Goal: Information Seeking & Learning: Learn about a topic

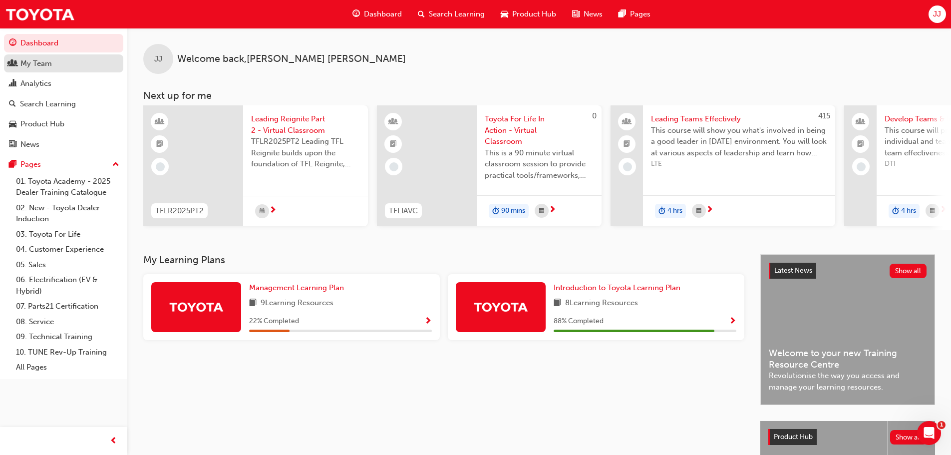
click at [33, 68] on div "My Team" at bounding box center [35, 63] width 31 height 11
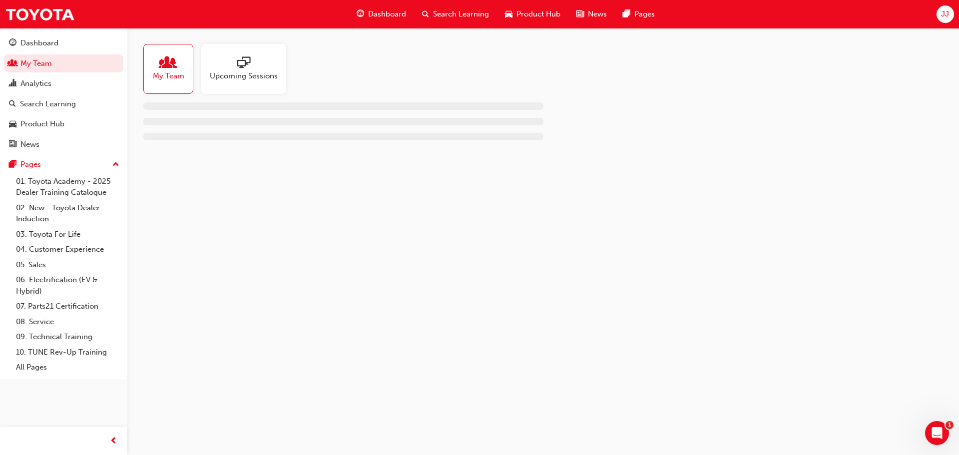
click at [168, 58] on span "people-icon" at bounding box center [168, 63] width 13 height 14
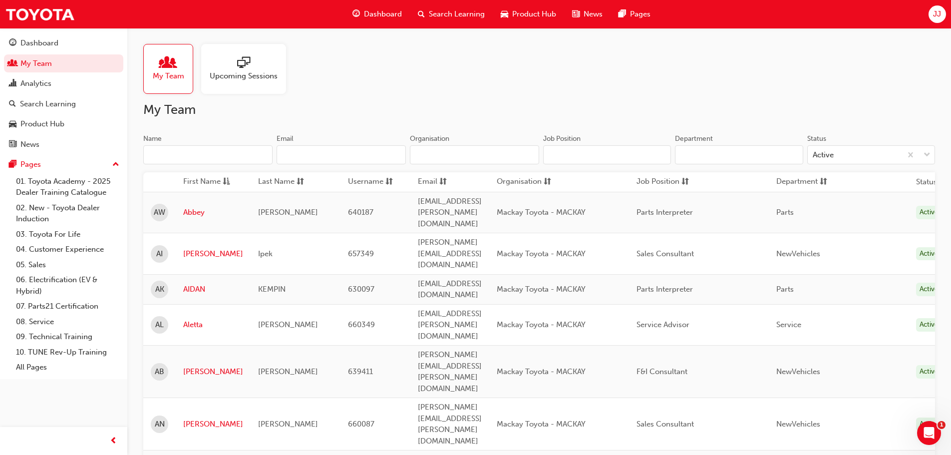
click at [212, 157] on input "Name" at bounding box center [207, 154] width 129 height 19
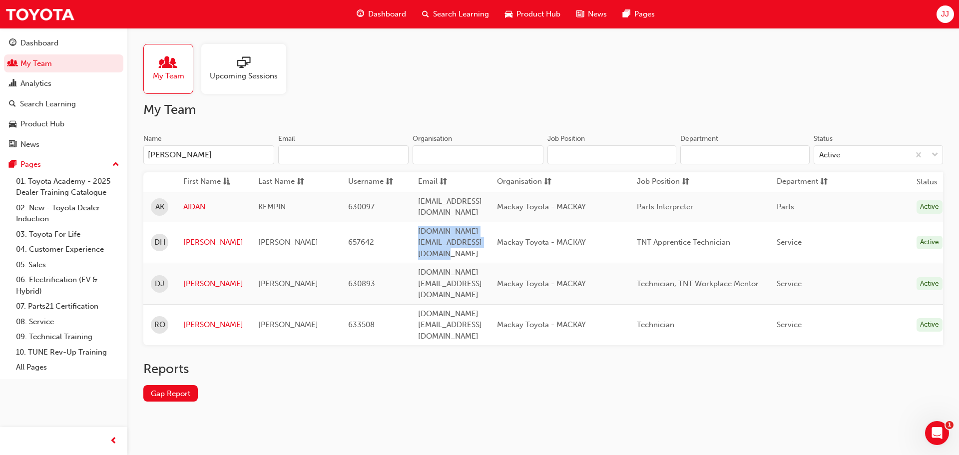
drag, startPoint x: 410, startPoint y: 228, endPoint x: 554, endPoint y: 231, distance: 143.3
click at [489, 231] on td "[DOMAIN_NAME][EMAIL_ADDRESS][DOMAIN_NAME]" at bounding box center [449, 242] width 79 height 41
copy span "[DOMAIN_NAME][EMAIL_ADDRESS][DOMAIN_NAME]"
drag, startPoint x: 180, startPoint y: 158, endPoint x: 140, endPoint y: 143, distance: 42.5
click at [140, 143] on div "My Team Upcoming Sessions My Team Name [PERSON_NAME] Email Organisation Job Pos…" at bounding box center [542, 230] width 831 height 405
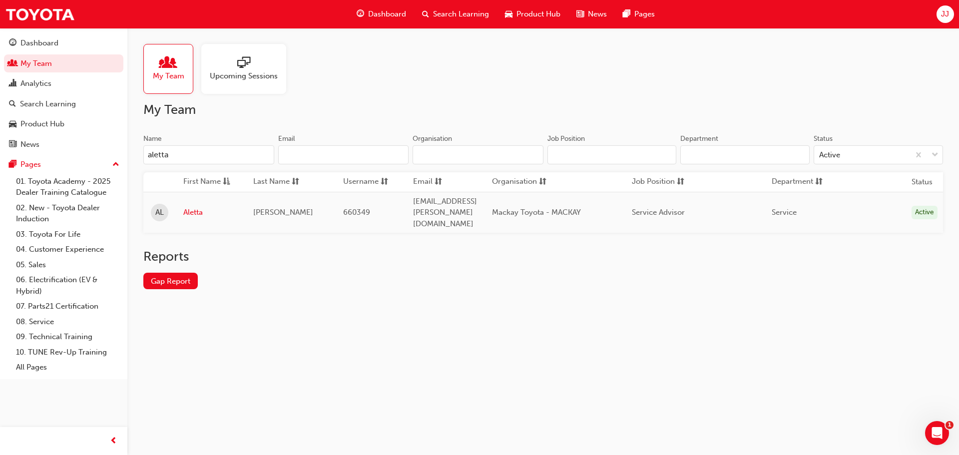
type input "aletta"
click at [54, 79] on div "Analytics" at bounding box center [63, 83] width 109 height 12
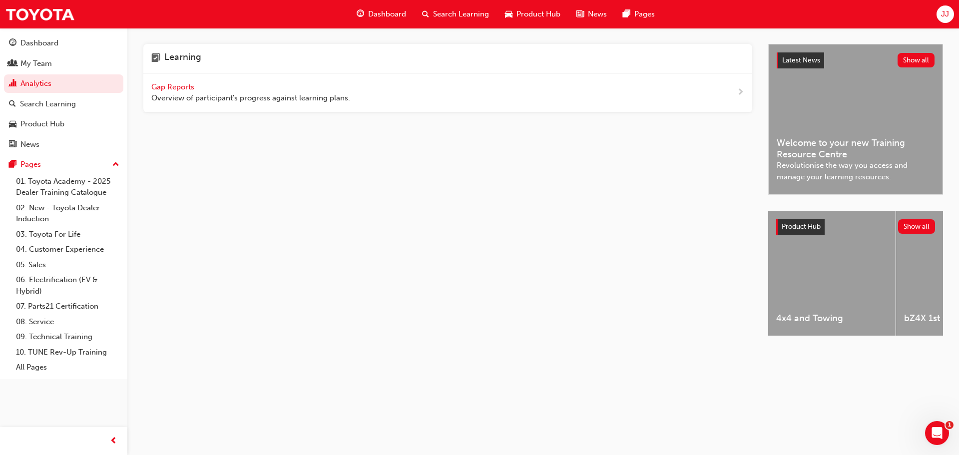
click at [187, 85] on span "Gap Reports" at bounding box center [173, 86] width 45 height 9
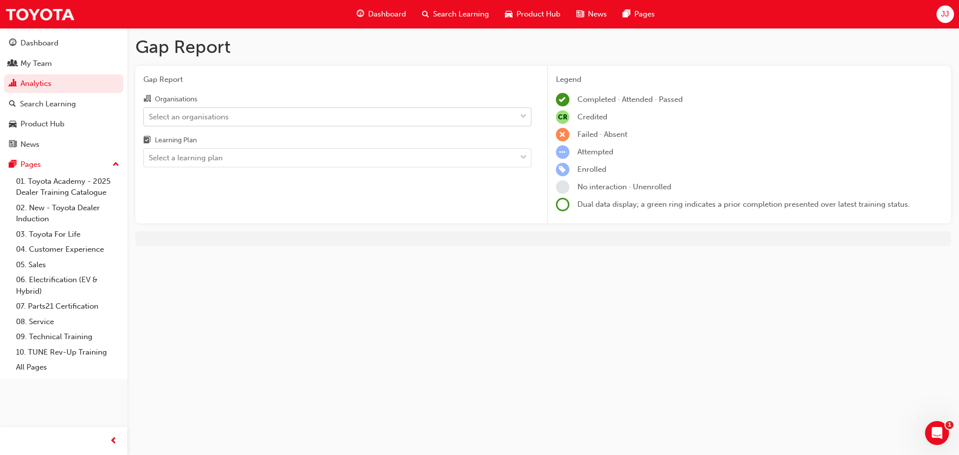
click at [227, 116] on div "Select an organisations" at bounding box center [189, 116] width 80 height 11
click at [150, 116] on input "Organisations Select an organisations" at bounding box center [149, 116] width 1 height 8
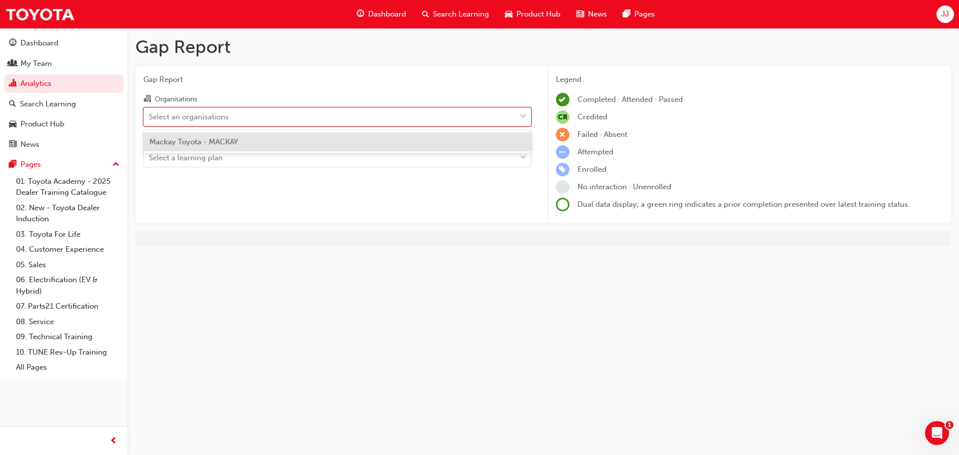
click at [214, 144] on span "Mackay Toyota - MACKAY" at bounding box center [193, 141] width 89 height 9
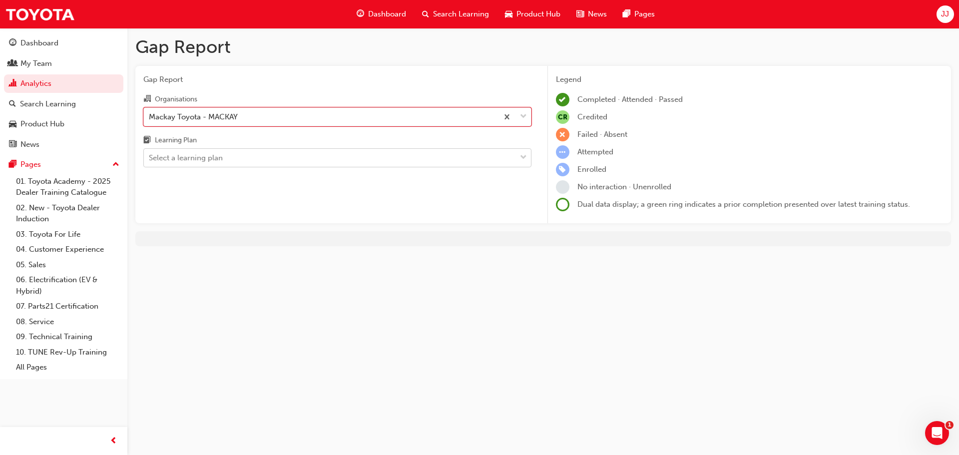
click at [211, 159] on div "Select a learning plan" at bounding box center [186, 157] width 74 height 11
click at [150, 159] on input "Learning Plan Select a learning plan" at bounding box center [149, 157] width 1 height 8
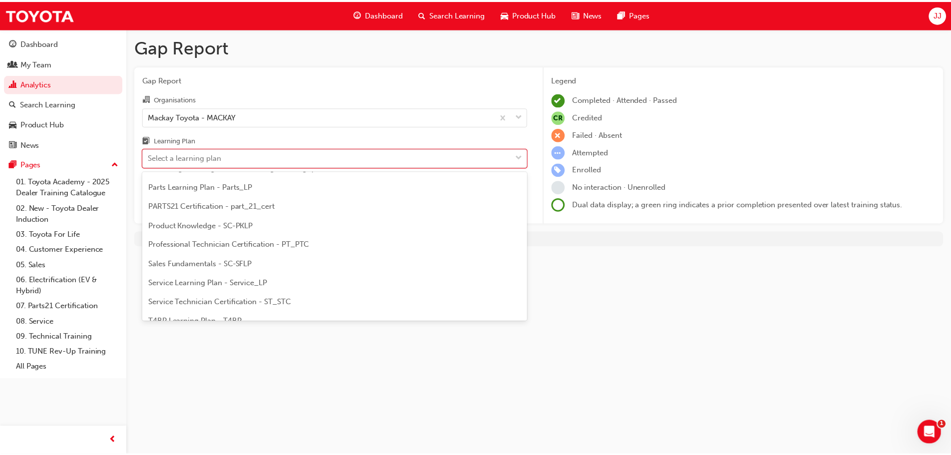
scroll to position [300, 0]
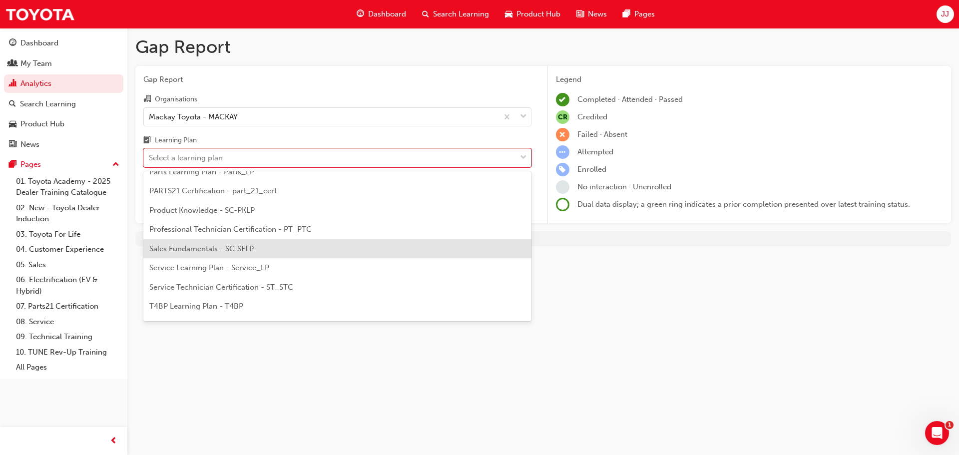
click at [194, 246] on span "Sales Fundamentals - SC-SFLP" at bounding box center [201, 248] width 104 height 9
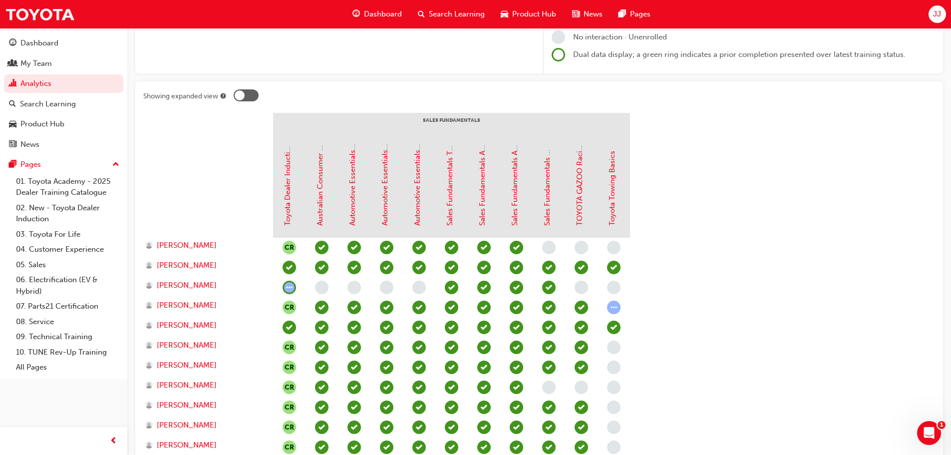
scroll to position [200, 0]
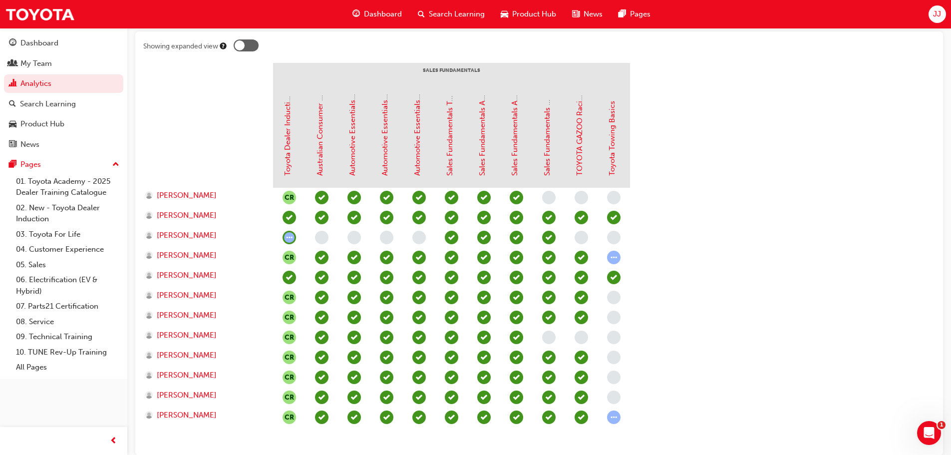
click at [257, 46] on div at bounding box center [246, 45] width 25 height 12
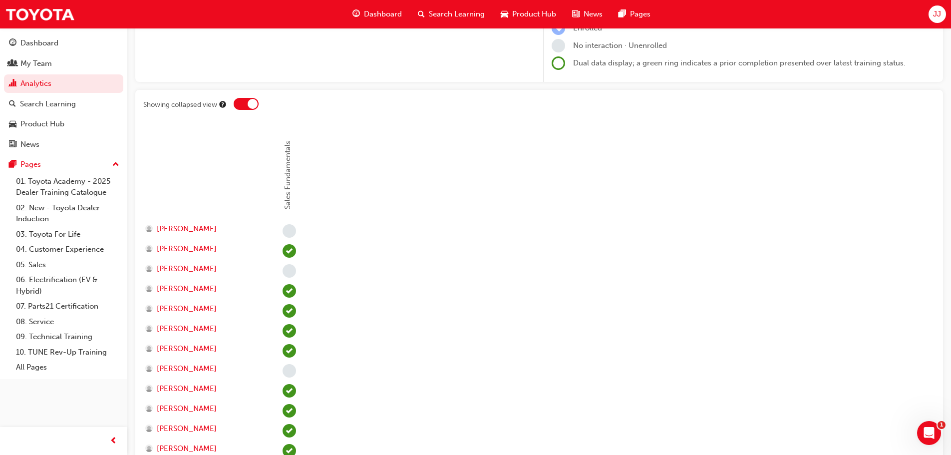
scroll to position [131, 0]
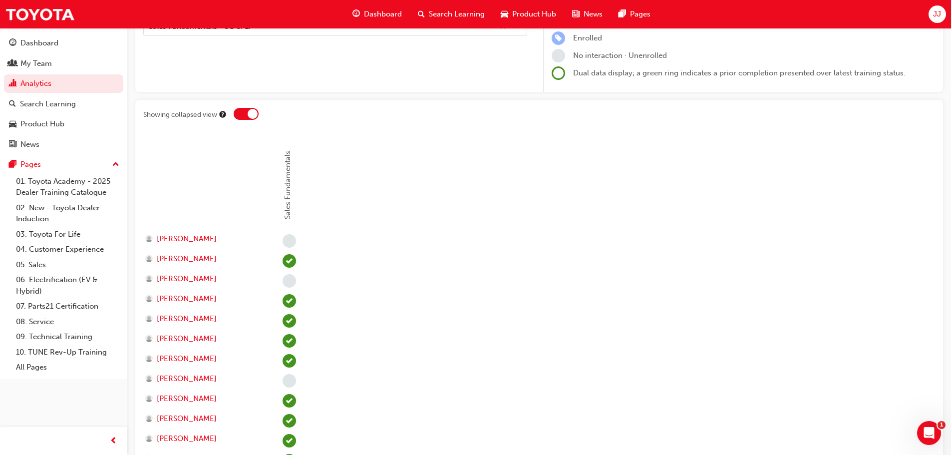
click at [238, 113] on div at bounding box center [246, 114] width 25 height 12
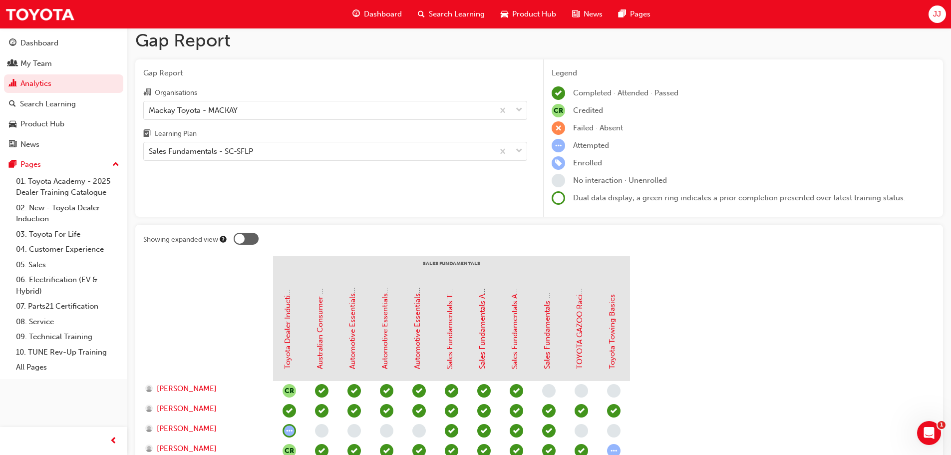
scroll to position [0, 0]
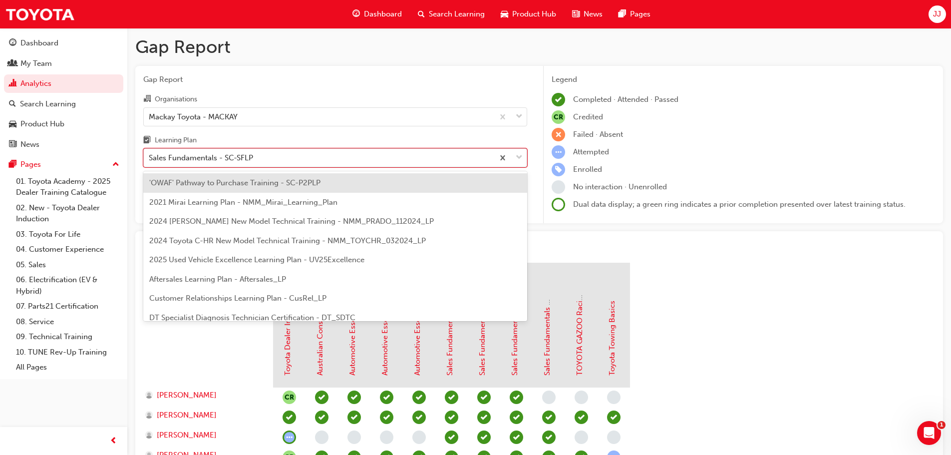
click at [230, 160] on div "Sales Fundamentals - SC-SFLP" at bounding box center [201, 157] width 104 height 11
click at [150, 160] on input "Learning Plan option Sales Fundamentals - SC-SFLP, selected. option 'OWAF' Path…" at bounding box center [149, 157] width 1 height 8
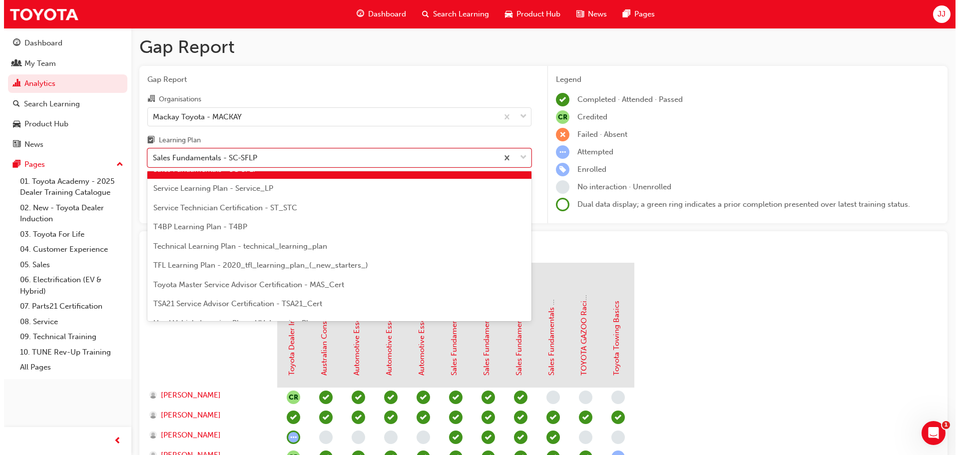
scroll to position [393, 0]
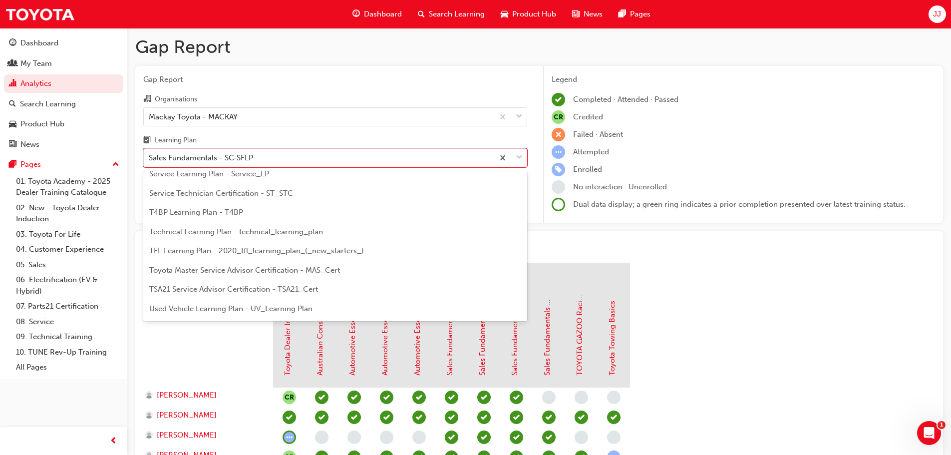
click at [311, 231] on span "Technical Learning Plan - technical_learning_plan" at bounding box center [236, 231] width 174 height 9
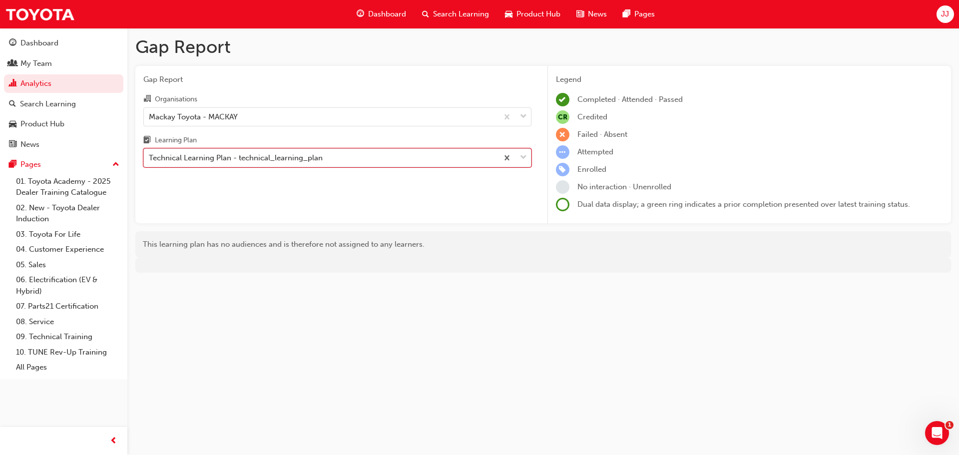
click at [272, 158] on div "Technical Learning Plan - technical_learning_plan" at bounding box center [236, 157] width 174 height 11
click at [150, 158] on input "Learning Plan option Technical Learning Plan - technical_learning_plan, selecte…" at bounding box center [149, 157] width 1 height 8
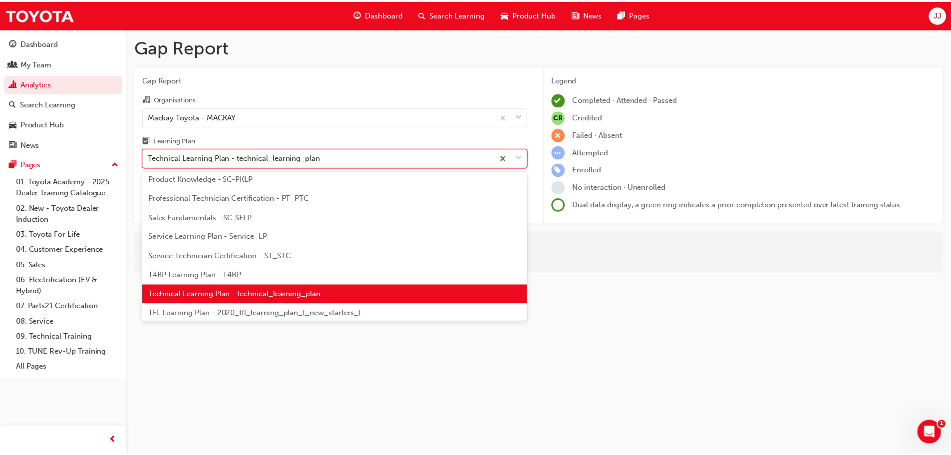
scroll to position [281, 0]
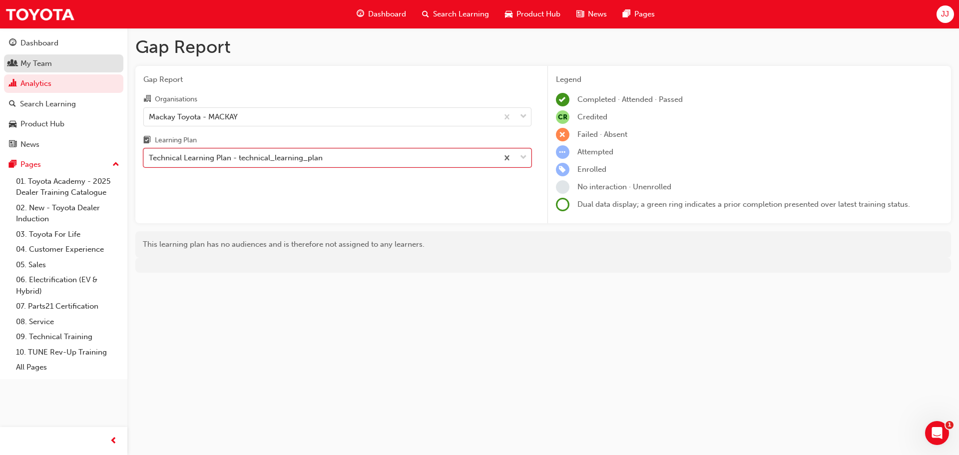
click at [29, 64] on div "My Team" at bounding box center [35, 63] width 31 height 11
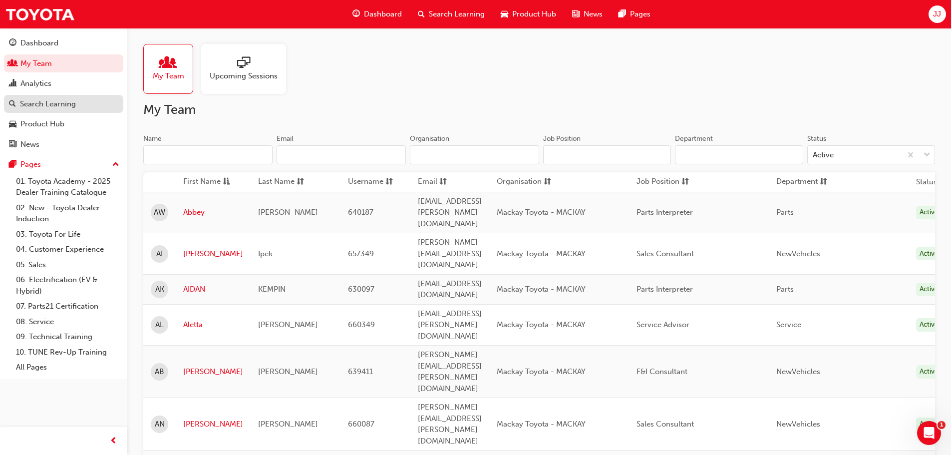
click at [46, 108] on div "Search Learning" at bounding box center [48, 103] width 56 height 11
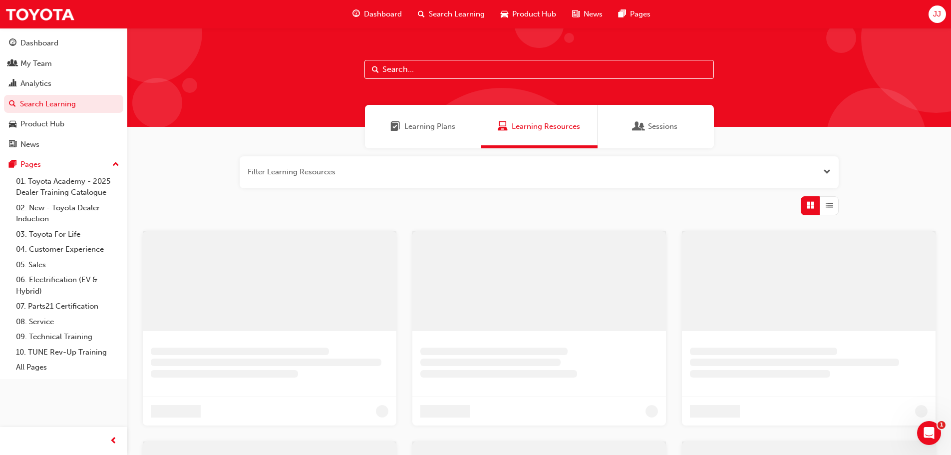
click at [319, 176] on button "button" at bounding box center [539, 172] width 599 height 32
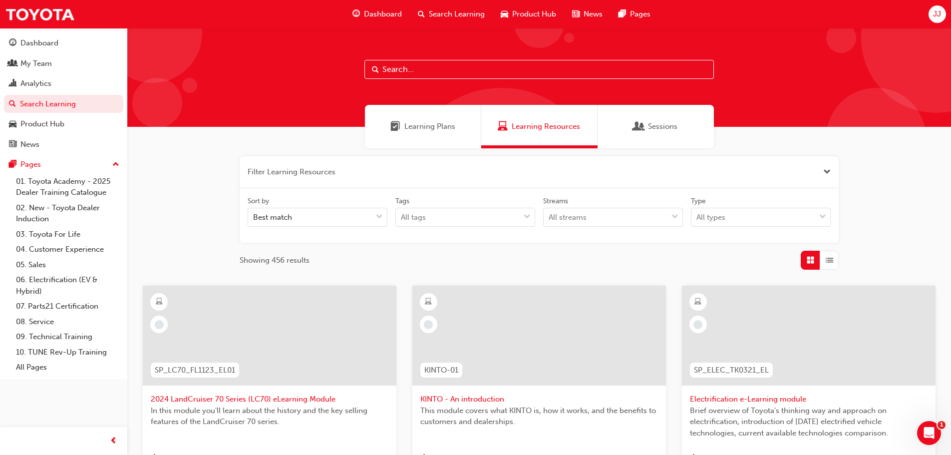
click at [455, 72] on input "text" at bounding box center [539, 69] width 350 height 19
type input "pathway"
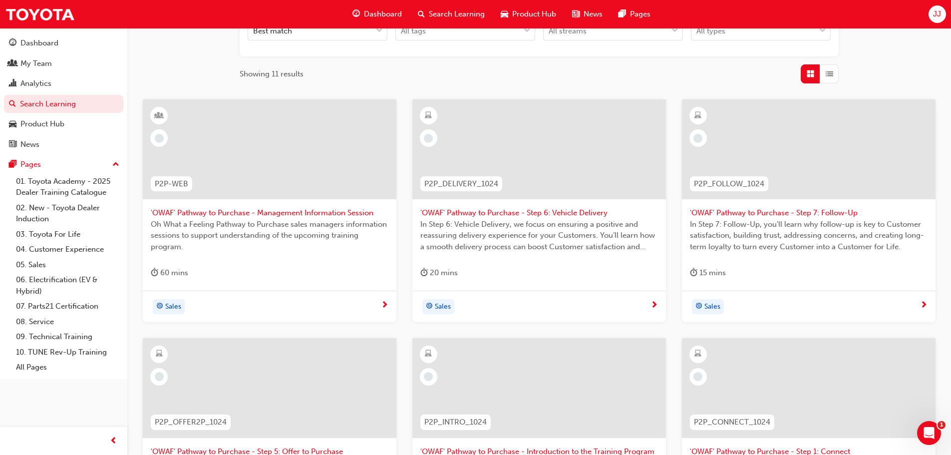
scroll to position [200, 0]
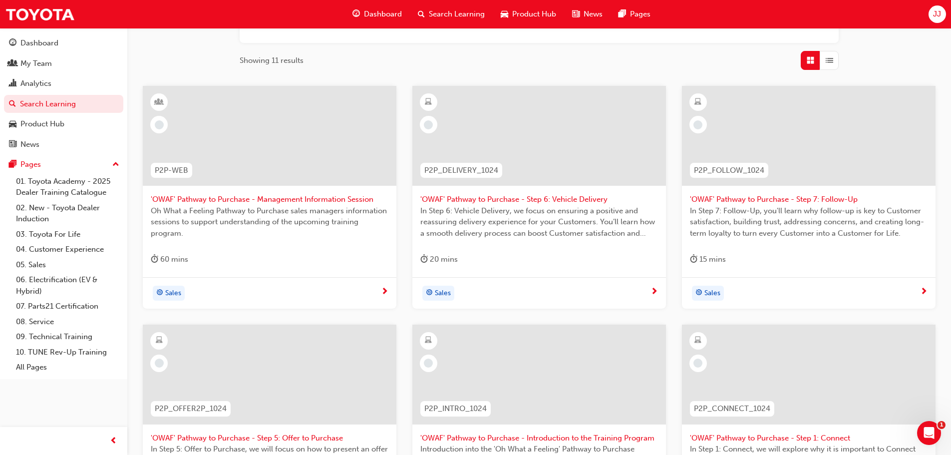
click at [277, 202] on span "'OWAF' Pathway to Purchase - Management Information Session" at bounding box center [270, 199] width 238 height 11
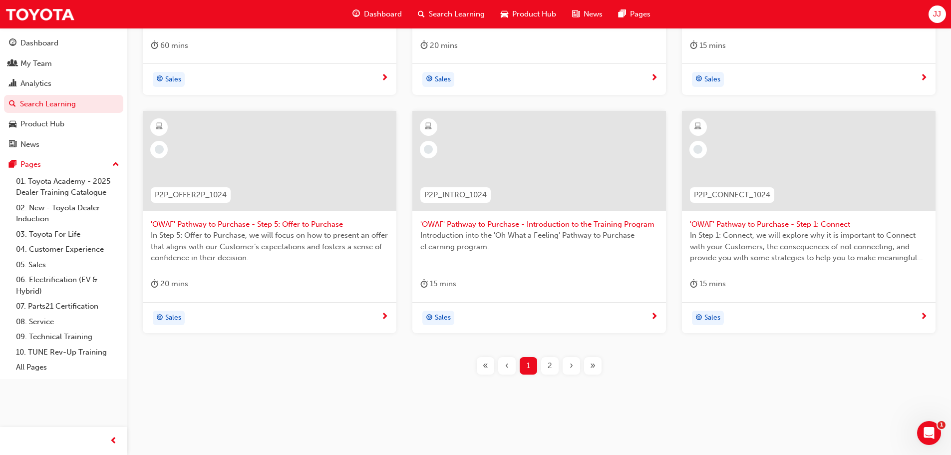
scroll to position [414, 0]
click at [573, 367] on span "›" at bounding box center [571, 365] width 3 height 11
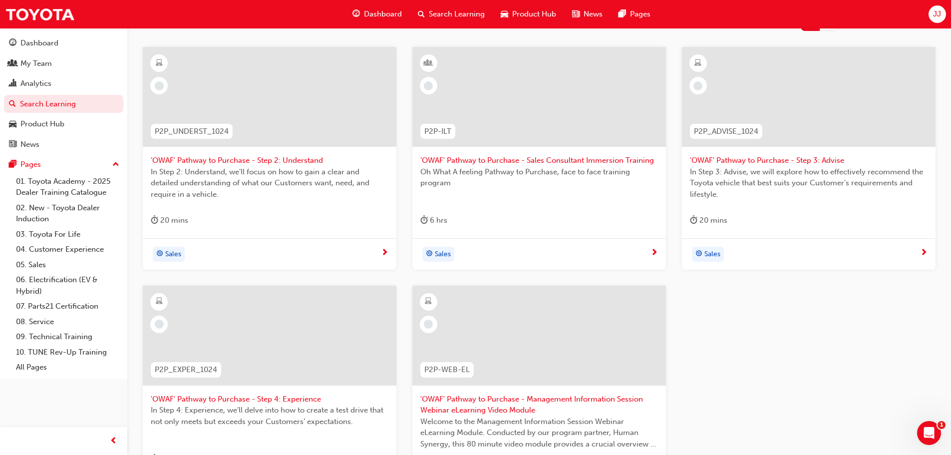
scroll to position [214, 0]
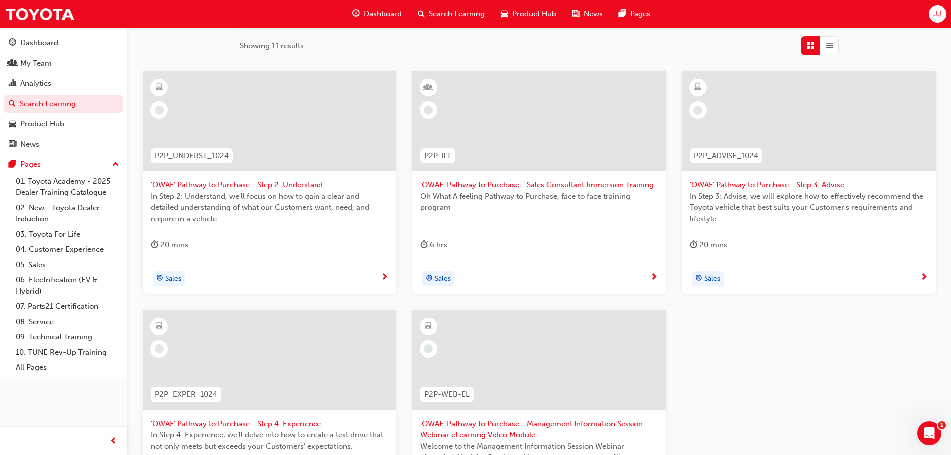
click at [509, 183] on span "'OWAF' Pathway to Purchase - Sales Consultant Immersion Training" at bounding box center [539, 184] width 238 height 11
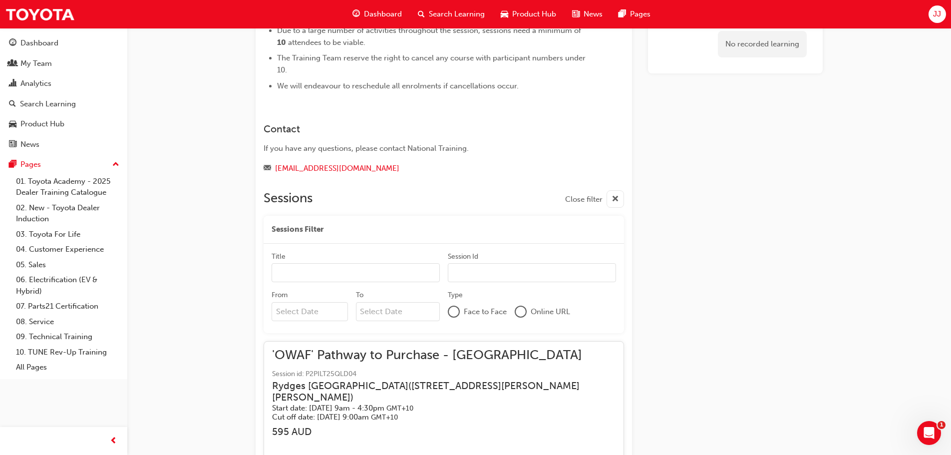
scroll to position [649, 0]
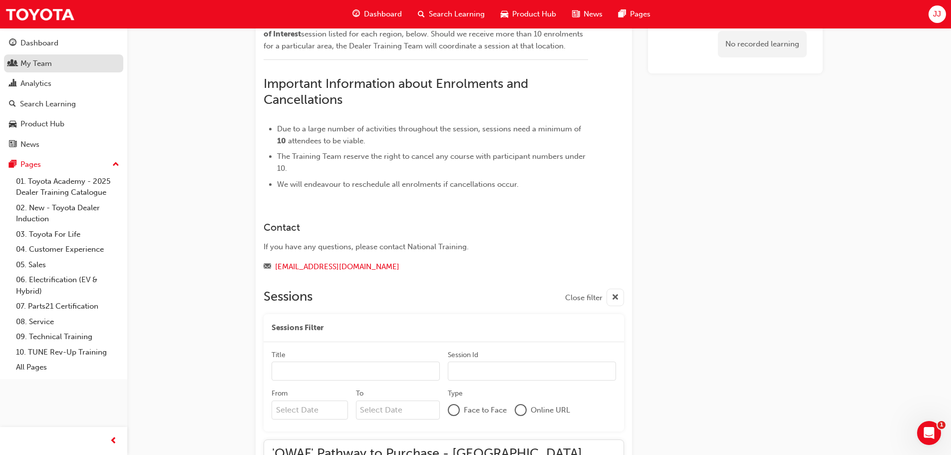
click at [29, 65] on div "My Team" at bounding box center [35, 63] width 31 height 11
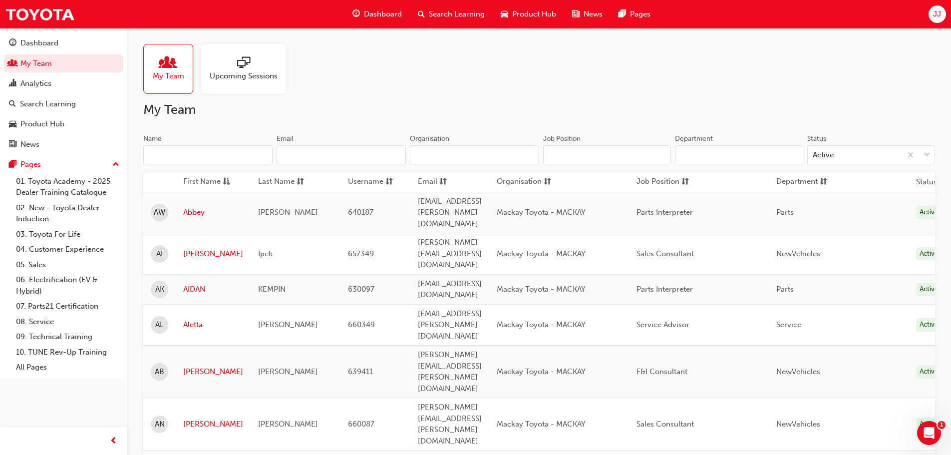
click at [218, 154] on input "Name" at bounding box center [207, 154] width 129 height 19
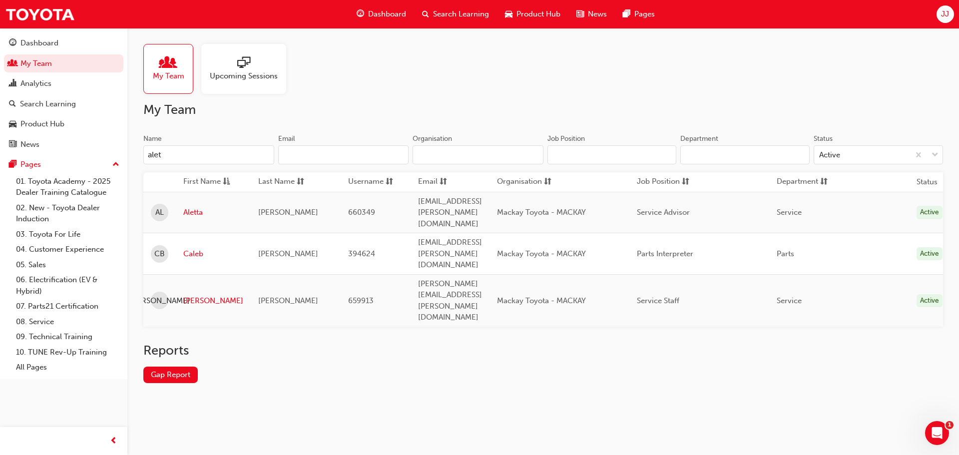
type input "alett"
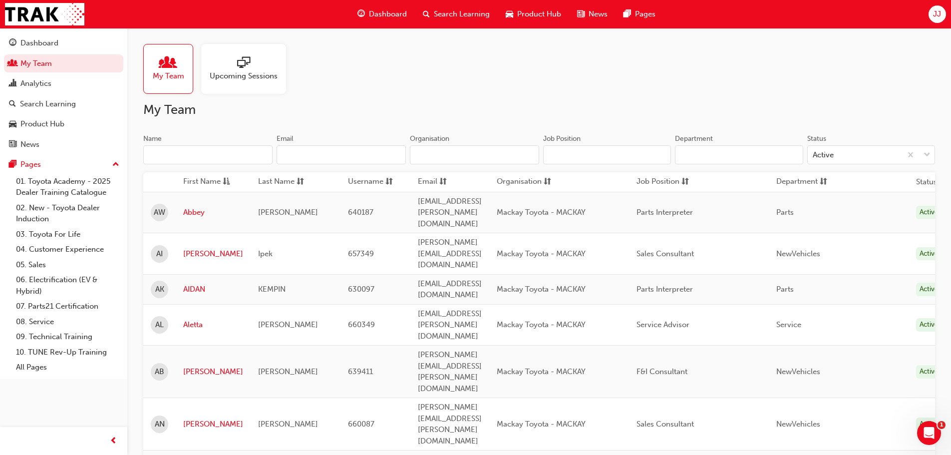
click at [208, 150] on input "Name" at bounding box center [207, 154] width 129 height 19
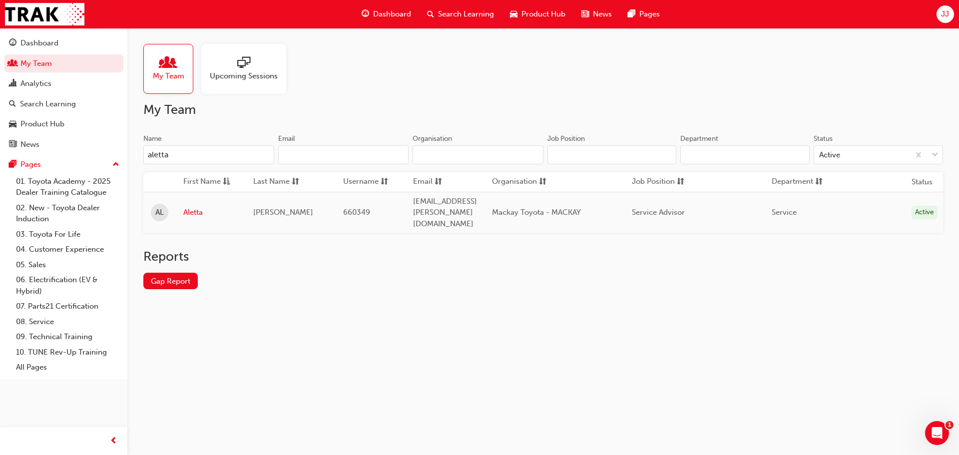
type input "aletta"
click at [196, 207] on link "Aletta" at bounding box center [210, 212] width 55 height 11
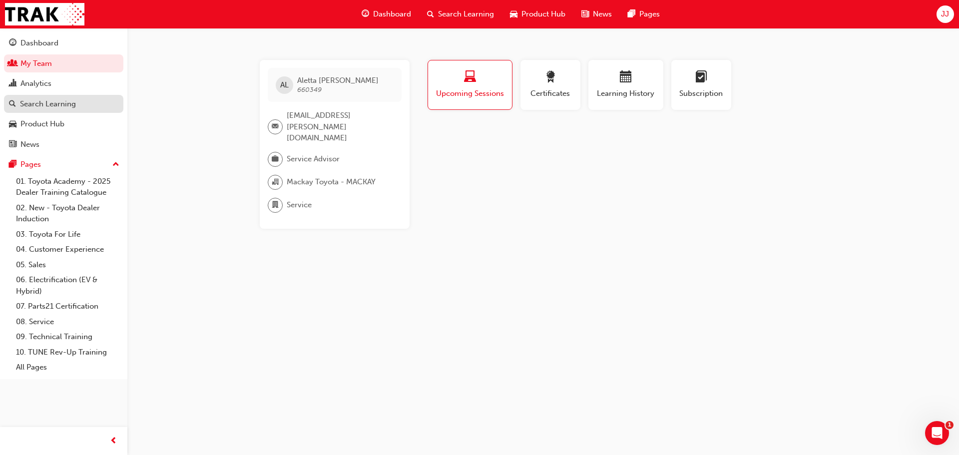
click at [36, 109] on div "Search Learning" at bounding box center [48, 103] width 56 height 11
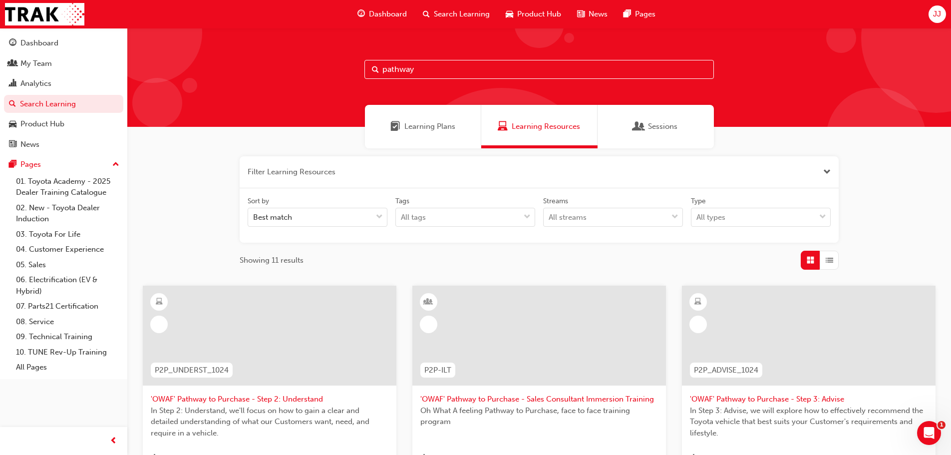
drag, startPoint x: 451, startPoint y: 75, endPoint x: 373, endPoint y: 75, distance: 77.9
click at [374, 75] on div "pathway" at bounding box center [539, 69] width 350 height 19
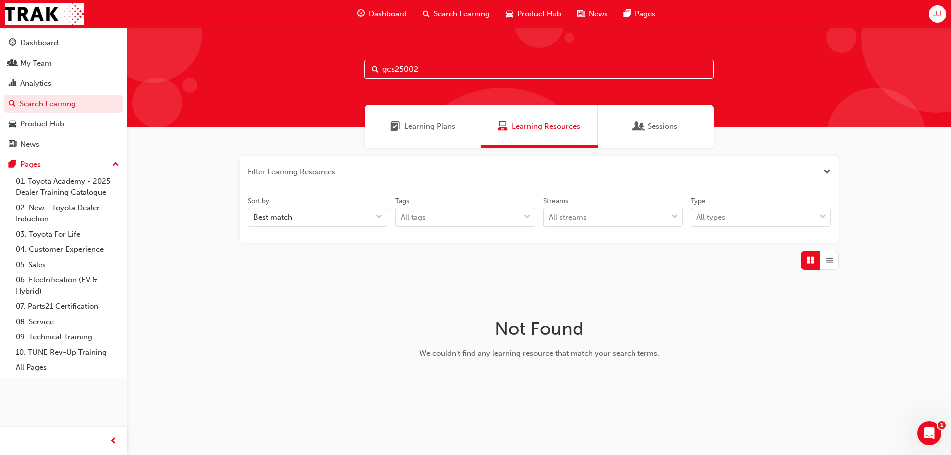
drag, startPoint x: 431, startPoint y: 66, endPoint x: 358, endPoint y: 57, distance: 73.5
click at [358, 57] on div "gcs25002" at bounding box center [539, 77] width 824 height 99
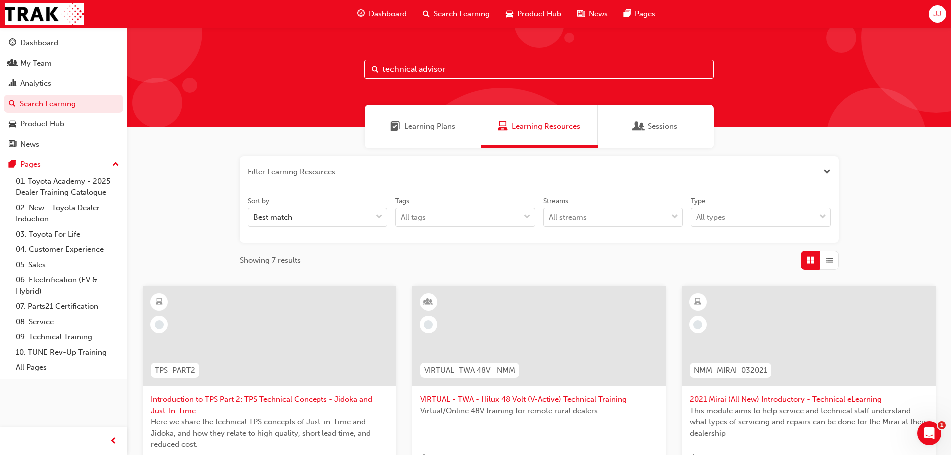
type input "technical advisor"
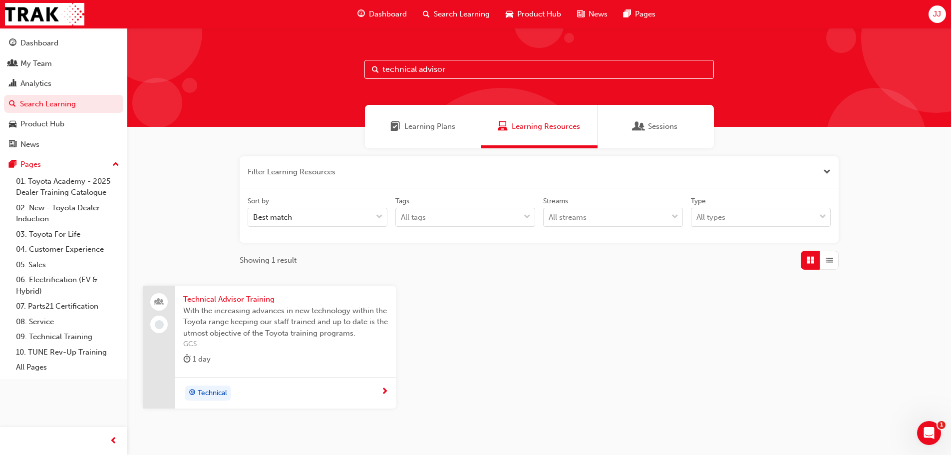
click at [257, 299] on span "Technical Advisor Training" at bounding box center [285, 299] width 205 height 11
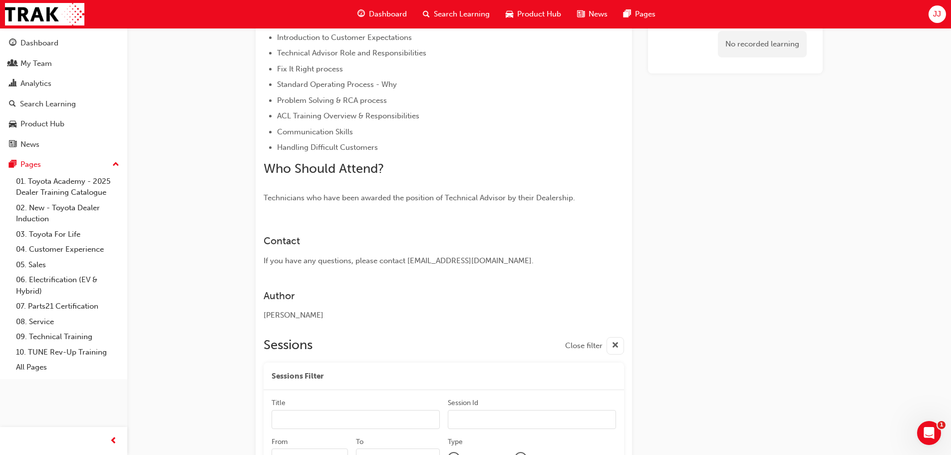
scroll to position [463, 0]
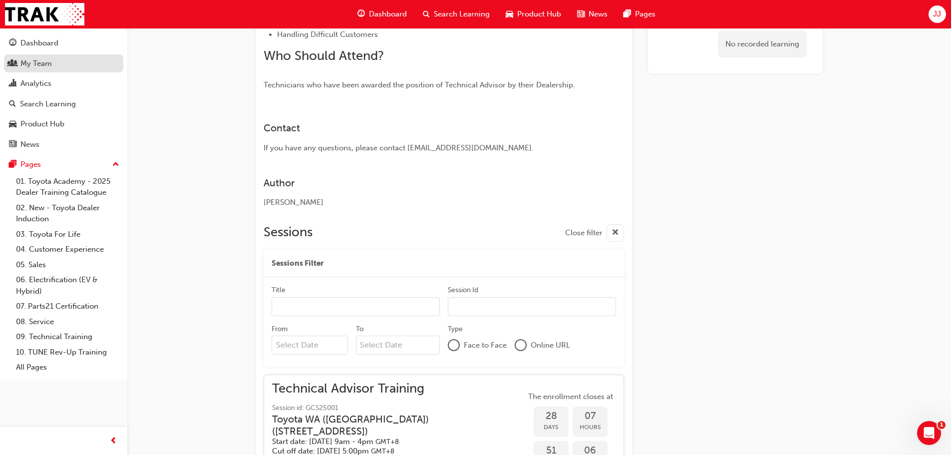
click at [38, 63] on div "My Team" at bounding box center [35, 63] width 31 height 11
